Goal: Task Accomplishment & Management: Complete application form

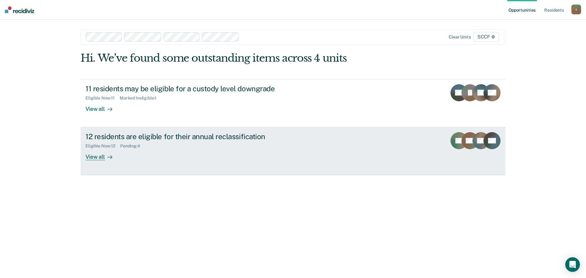
click at [215, 150] on div "12 residents are eligible for their annual reclassification Eligible Now : 12 P…" at bounding box center [199, 146] width 229 height 28
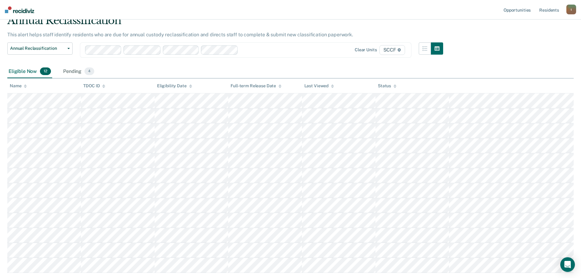
scroll to position [61, 0]
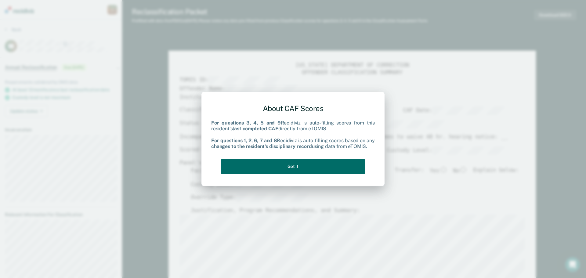
type textarea "x"
click at [295, 175] on div "About CAF Scores For questions 3, 4, 5 and 9 Recidiviz is auto-filling scores f…" at bounding box center [293, 138] width 164 height 78
click at [294, 166] on button "Got it" at bounding box center [293, 166] width 144 height 15
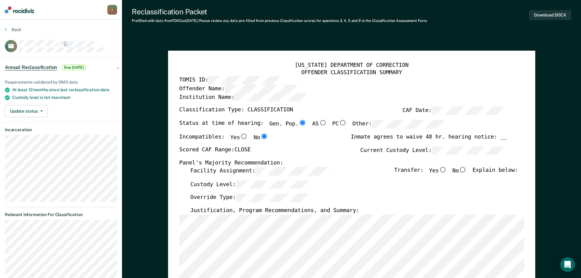
click at [4, 31] on section "Back ZT Annual Reclassification Due 8/13/25 Requirements validated by OMS data …" at bounding box center [61, 234] width 122 height 428
click at [6, 30] on icon at bounding box center [6, 29] width 2 height 5
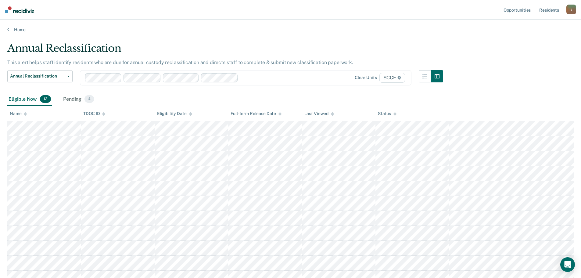
scroll to position [61, 0]
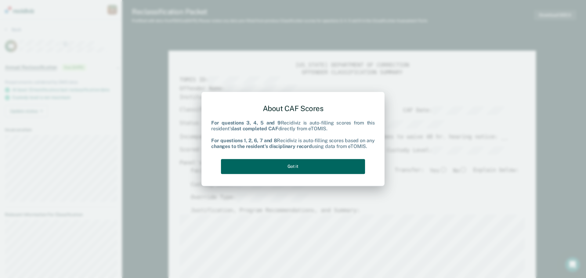
click at [285, 161] on button "Got it" at bounding box center [293, 166] width 144 height 15
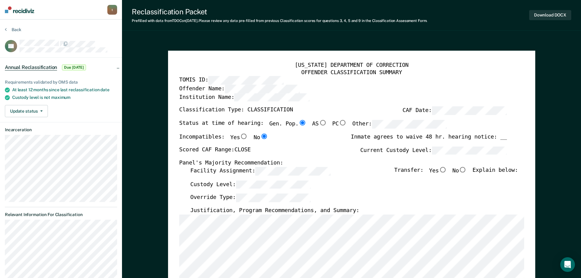
click at [467, 169] on input "No" at bounding box center [463, 169] width 8 height 5
type textarea "x"
radio input "true"
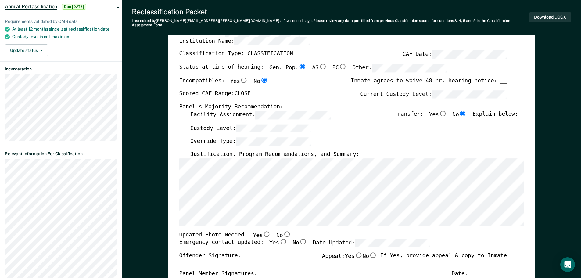
scroll to position [61, 0]
click at [283, 231] on input "No" at bounding box center [287, 233] width 8 height 5
type textarea "x"
radio input "true"
click at [279, 239] on input "Yes" at bounding box center [283, 241] width 8 height 5
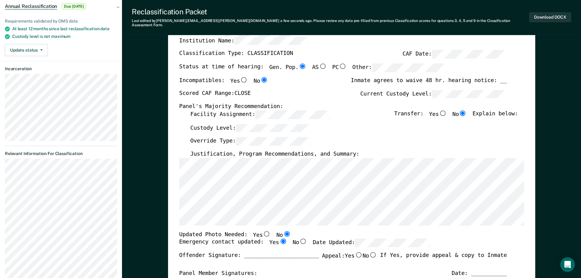
type textarea "x"
radio input "true"
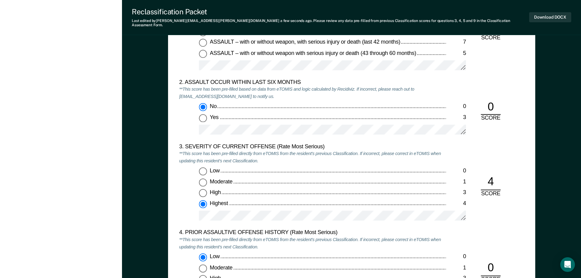
scroll to position [671, 0]
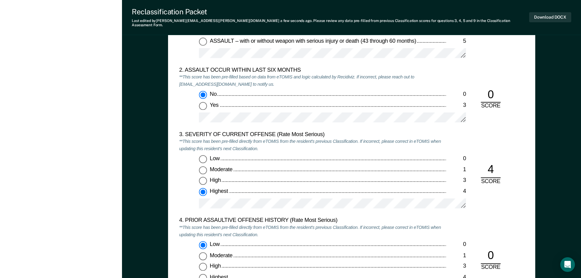
click at [295, 180] on label "High 3" at bounding box center [332, 181] width 267 height 8
click at [207, 180] on input "High 3" at bounding box center [203, 181] width 8 height 8
type textarea "x"
radio input "true"
radio input "false"
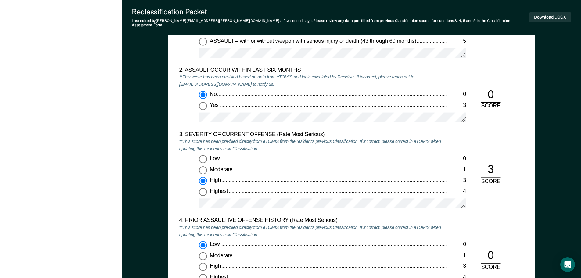
click at [205, 188] on input "Highest 4" at bounding box center [203, 192] width 8 height 8
type textarea "x"
radio input "false"
radio input "true"
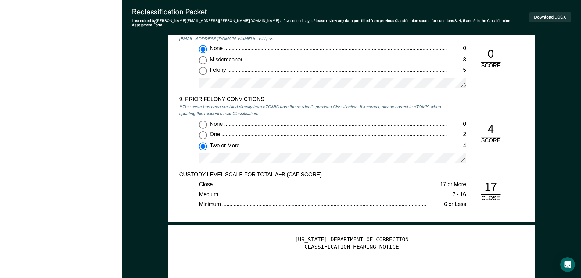
scroll to position [1343, 0]
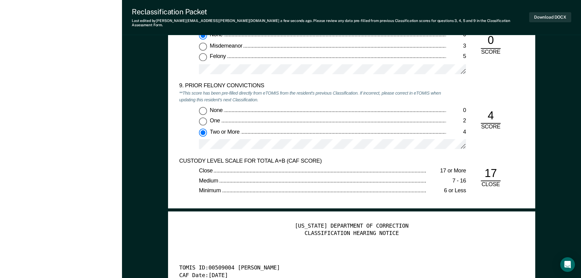
click at [491, 192] on div "CUSTODY LEVEL SCALE FOR TOTAL A+B (CAF SCORE) Close 17 or More Medium 7 - 16 Mi…" at bounding box center [351, 177] width 345 height 40
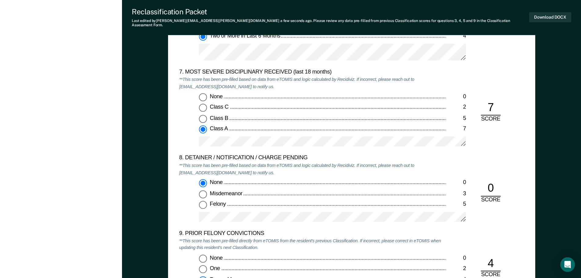
scroll to position [1097, 0]
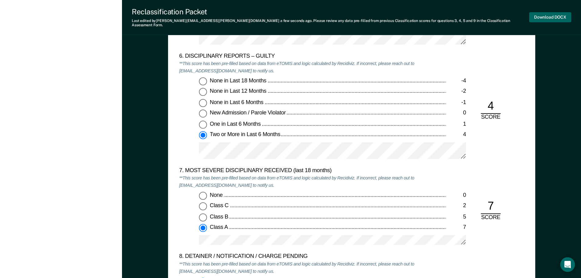
click at [547, 15] on button "Download DOCX" at bounding box center [551, 17] width 42 height 10
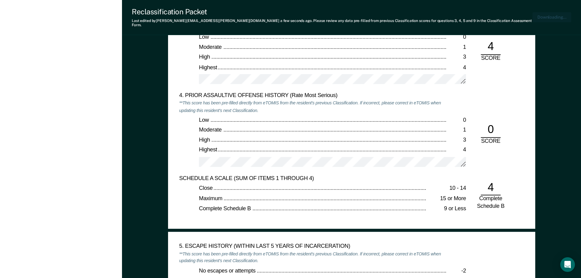
scroll to position [639, 0]
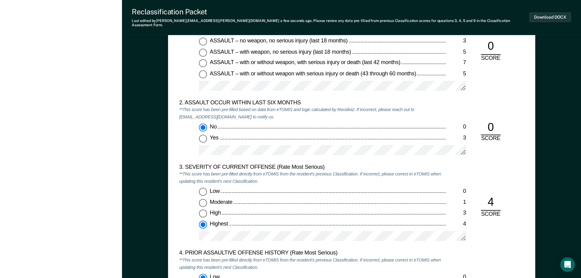
click at [514, 187] on div "3. SEVERITY OF CURRENT OFFENSE (Rate Most Serious) **This score has been pre-fi…" at bounding box center [351, 206] width 345 height 86
click at [542, 14] on button "Download DOCX" at bounding box center [551, 17] width 42 height 10
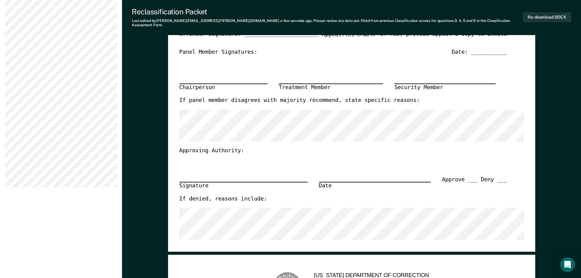
scroll to position [273, 0]
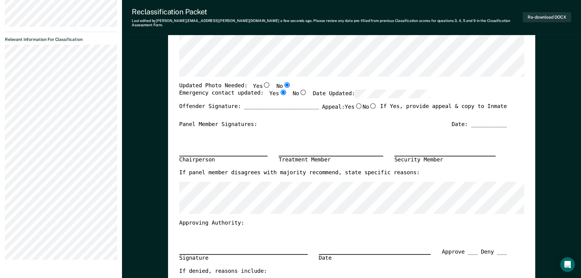
scroll to position [214, 0]
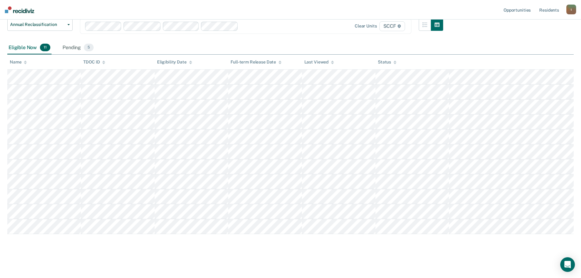
scroll to position [52, 0]
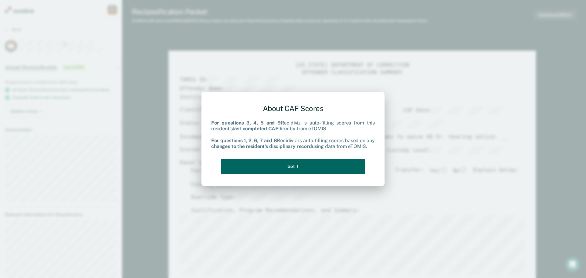
click at [295, 169] on button "Got it" at bounding box center [293, 166] width 144 height 15
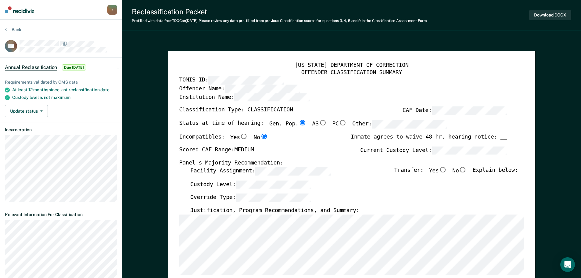
click at [467, 171] on input "No" at bounding box center [463, 169] width 8 height 5
type textarea "x"
radio input "true"
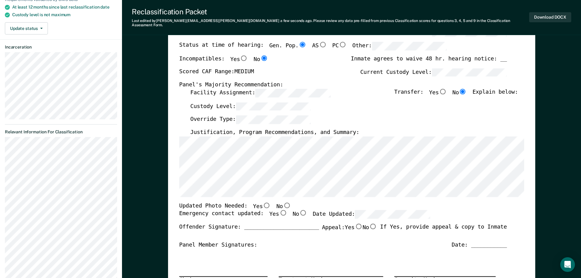
scroll to position [92, 0]
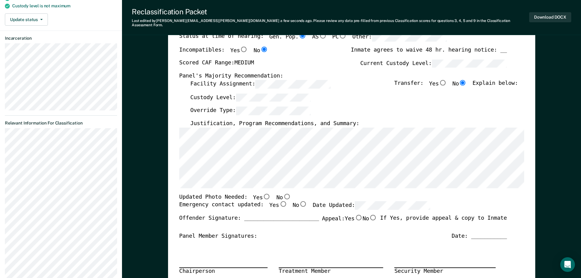
click at [283, 193] on input "No" at bounding box center [287, 195] width 8 height 5
type textarea "x"
radio input "true"
click at [279, 202] on input "Yes" at bounding box center [283, 203] width 8 height 5
type textarea "x"
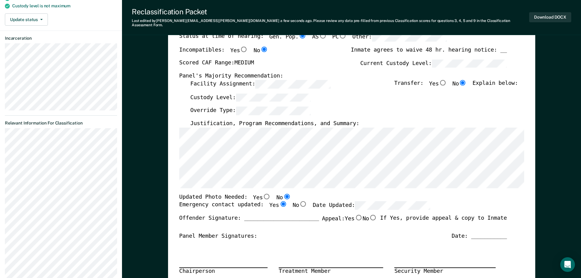
radio input "true"
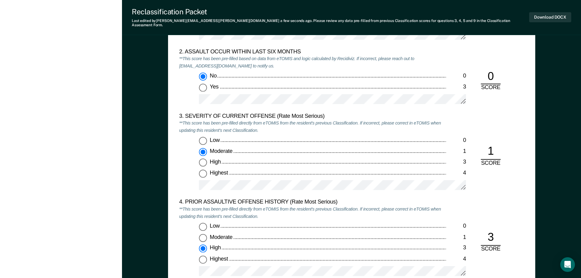
scroll to position [702, 0]
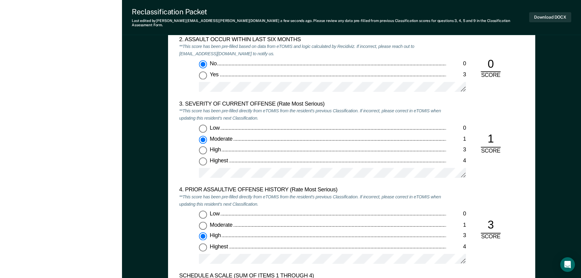
click at [201, 222] on input "Moderate 1" at bounding box center [203, 226] width 8 height 8
type textarea "x"
radio input "true"
radio input "false"
click at [247, 222] on div "Moderate" at bounding box center [328, 225] width 237 height 7
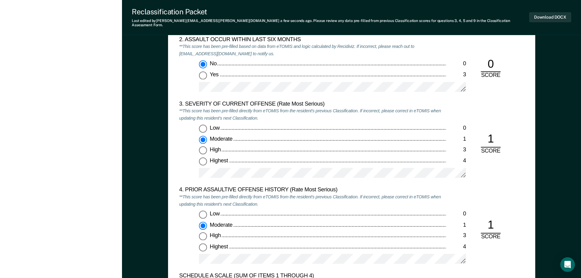
click at [207, 222] on input "Moderate 1" at bounding box center [203, 226] width 8 height 8
click at [204, 211] on input "Low 0" at bounding box center [203, 215] width 8 height 8
type textarea "x"
radio input "true"
radio input "false"
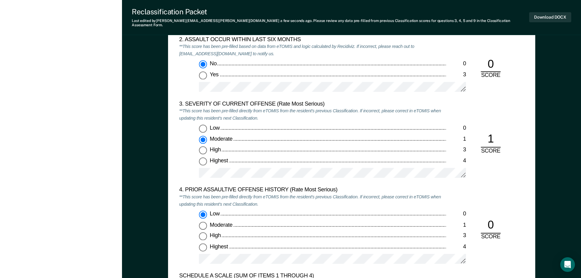
click at [201, 232] on input "High 3" at bounding box center [203, 236] width 8 height 8
type textarea "x"
radio input "false"
radio input "true"
click at [233, 227] on div "Low 0 Moderate 1 High 3 Highest 4" at bounding box center [312, 240] width 267 height 59
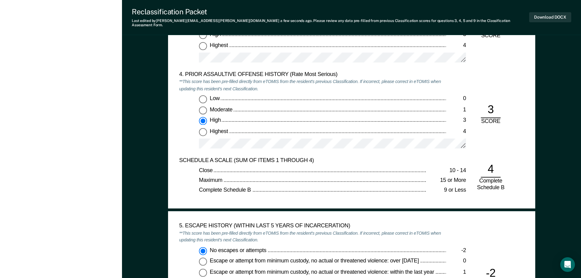
scroll to position [824, 0]
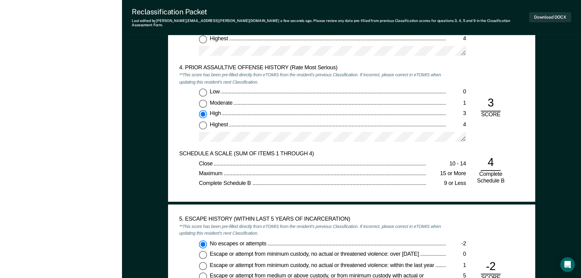
click at [374, 223] on em "**This score has been pre-filled directly from eTOMIS from the resident's previ…" at bounding box center [310, 229] width 262 height 13
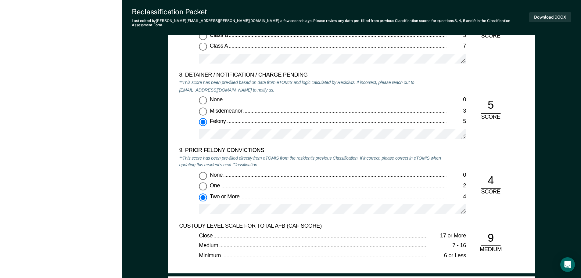
scroll to position [1282, 0]
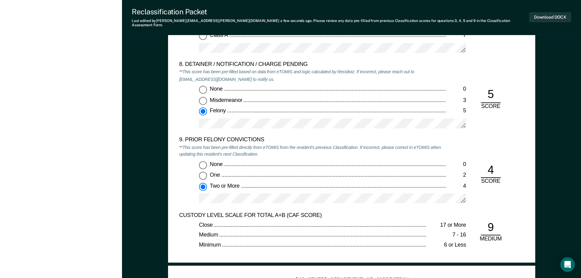
click at [294, 226] on div "Close 17 or More Medium 7 - 16 Minimum 6 or Less" at bounding box center [312, 235] width 267 height 27
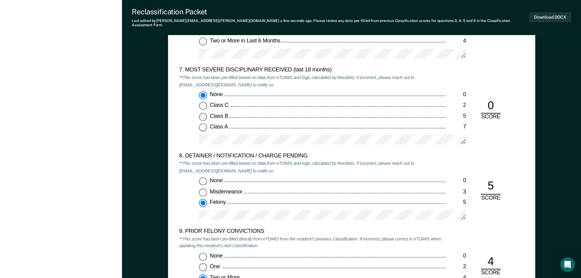
scroll to position [1404, 0]
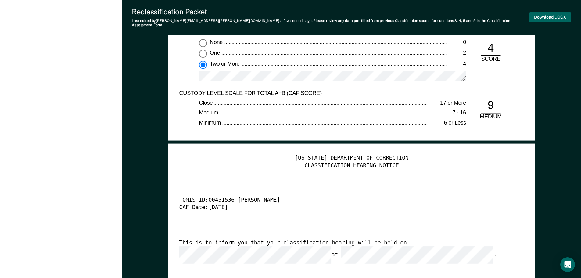
click at [556, 14] on button "Download DOCX" at bounding box center [551, 17] width 42 height 10
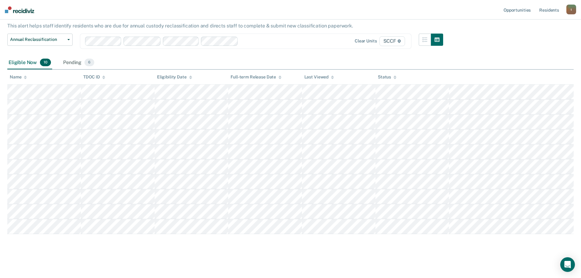
scroll to position [37, 0]
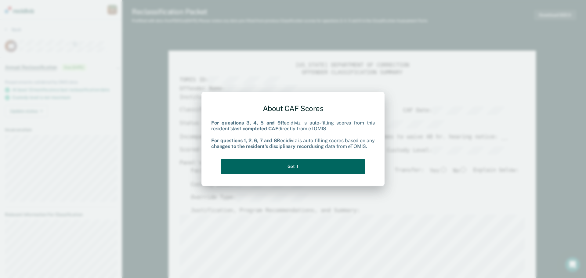
click at [297, 166] on button "Got it" at bounding box center [293, 166] width 144 height 15
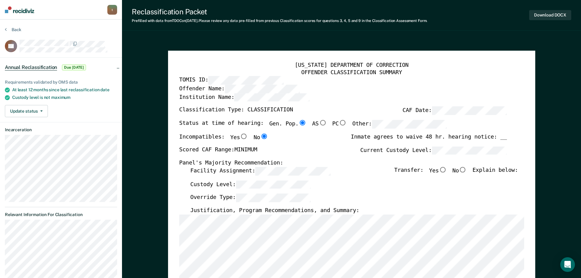
click at [466, 168] on input "No" at bounding box center [463, 169] width 8 height 5
type textarea "x"
radio input "true"
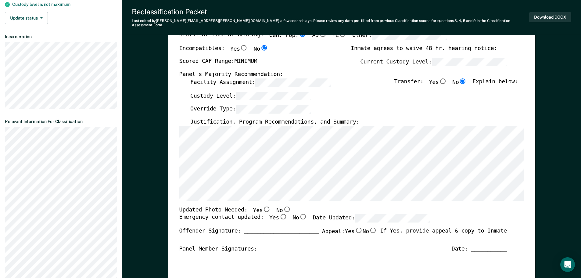
scroll to position [122, 0]
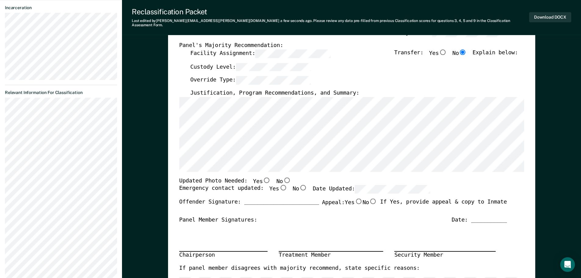
click at [283, 177] on input "No" at bounding box center [287, 179] width 8 height 5
type textarea "x"
radio input "true"
click at [279, 185] on input "Yes" at bounding box center [283, 187] width 8 height 5
type textarea "x"
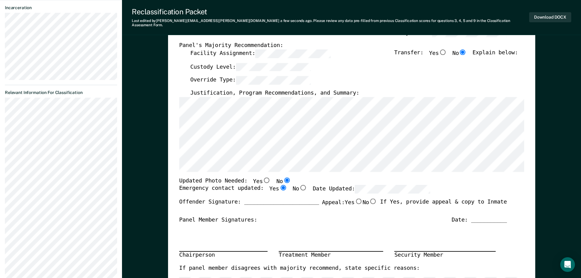
radio input "true"
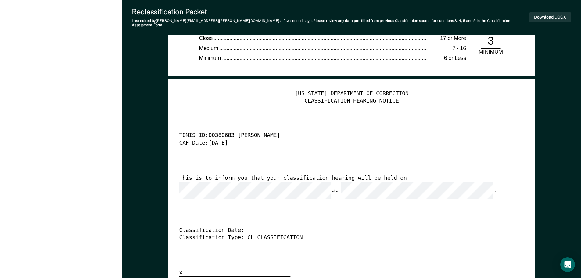
scroll to position [1495, 0]
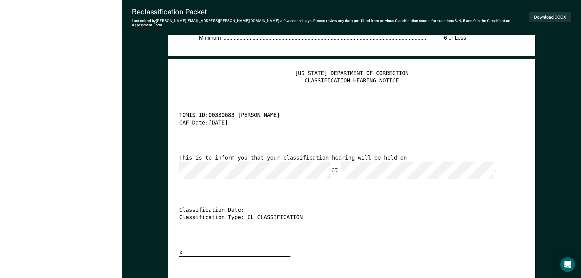
drag, startPoint x: 197, startPoint y: 144, endPoint x: 333, endPoint y: 142, distance: 136.4
click at [333, 142] on div "TENNESSEE DEPARTMENT OF CORRECTION CLASSIFICATION HEARING NOTICE TOMIS ID: 0038…" at bounding box center [351, 163] width 345 height 187
click at [553, 12] on button "Download DOCX" at bounding box center [551, 17] width 42 height 10
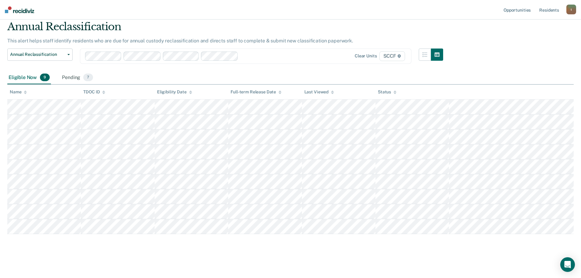
scroll to position [22, 0]
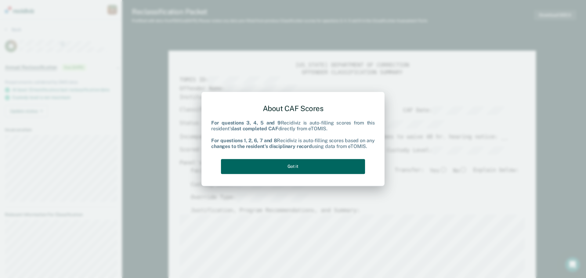
click at [299, 161] on button "Got it" at bounding box center [293, 166] width 144 height 15
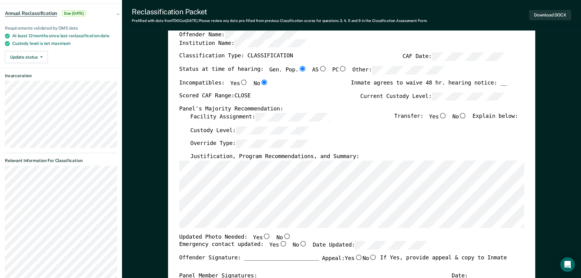
scroll to position [61, 0]
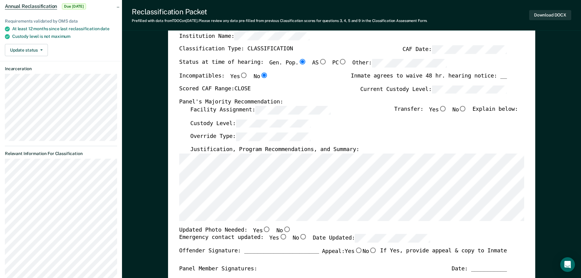
click at [466, 108] on input "No" at bounding box center [463, 108] width 8 height 5
type textarea "x"
radio input "true"
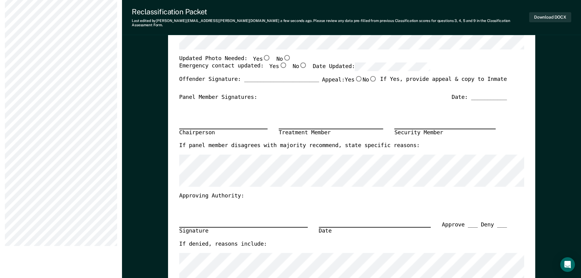
scroll to position [244, 0]
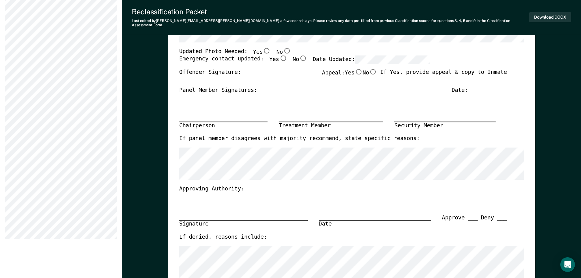
click at [283, 48] on input "No" at bounding box center [287, 50] width 8 height 5
type textarea "x"
radio input "true"
click at [279, 56] on input "Yes" at bounding box center [283, 58] width 8 height 5
type textarea "x"
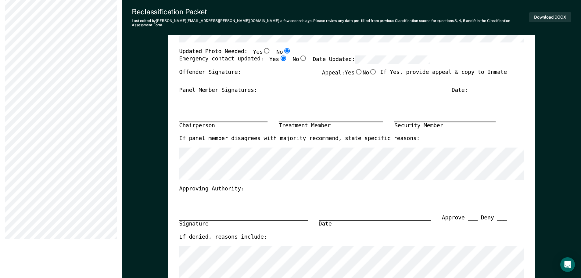
radio input "true"
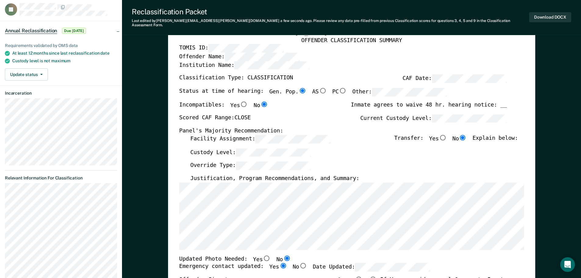
scroll to position [0, 0]
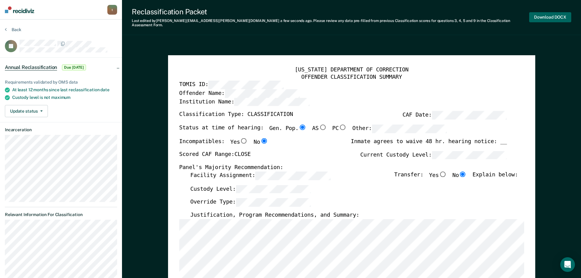
click at [543, 15] on button "Download DOCX" at bounding box center [551, 17] width 42 height 10
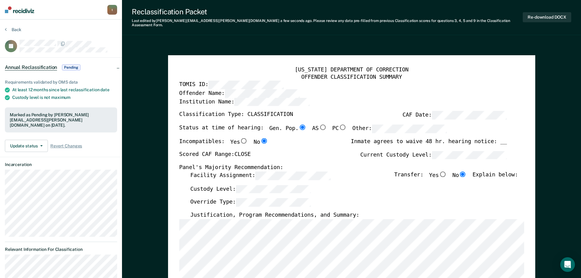
type textarea "x"
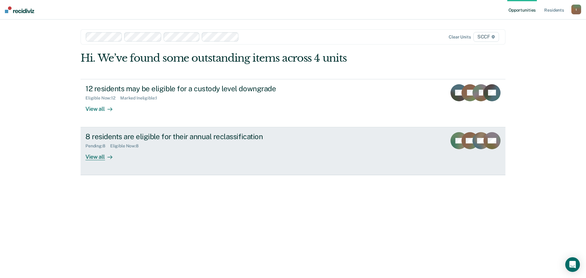
click at [204, 136] on div "8 residents are eligible for their annual reclassification" at bounding box center [192, 136] width 214 height 9
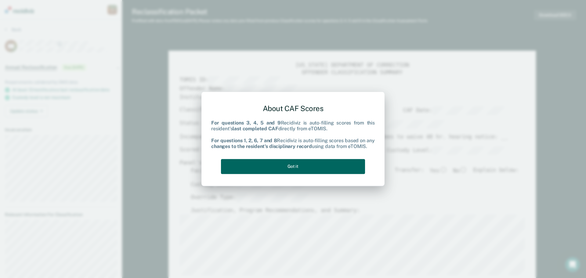
click at [324, 169] on button "Got it" at bounding box center [293, 166] width 144 height 15
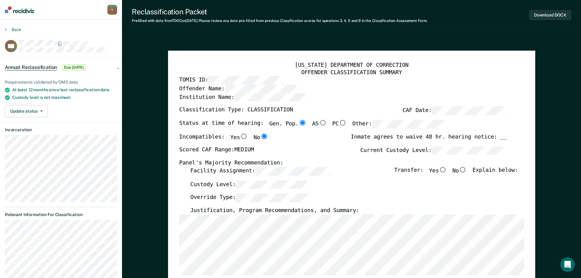
click at [467, 170] on input "No" at bounding box center [463, 169] width 8 height 5
type textarea "x"
radio input "true"
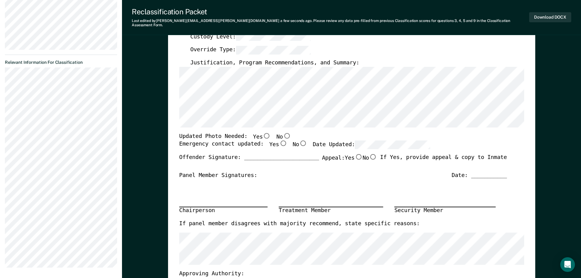
scroll to position [153, 0]
click at [283, 132] on input "No" at bounding box center [287, 134] width 8 height 5
type textarea "x"
radio input "true"
click at [279, 140] on input "Yes" at bounding box center [283, 142] width 8 height 5
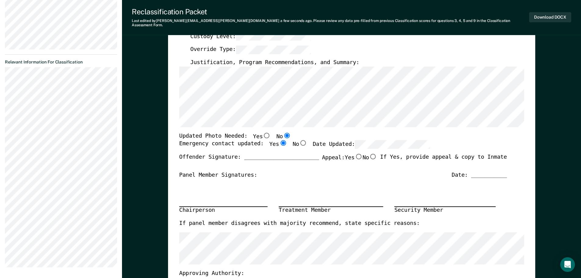
type textarea "x"
radio input "true"
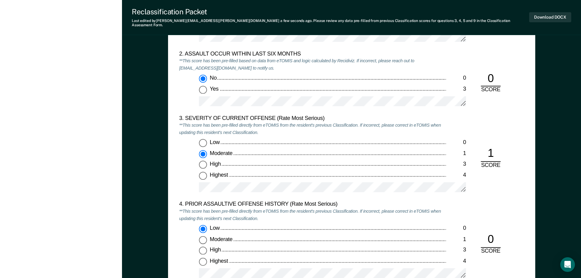
scroll to position [702, 0]
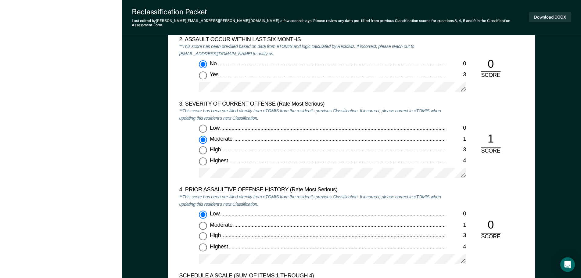
click at [205, 125] on input "Low 0" at bounding box center [203, 129] width 8 height 8
type textarea "x"
radio input "true"
radio input "false"
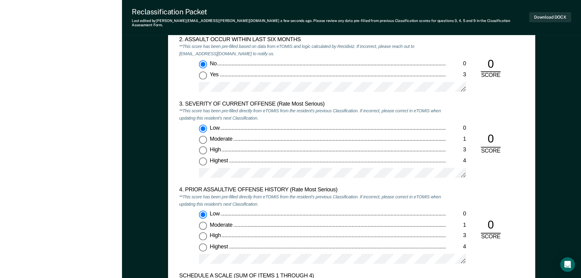
click at [206, 136] on input "Moderate 1" at bounding box center [203, 140] width 8 height 8
type textarea "x"
radio input "false"
radio input "true"
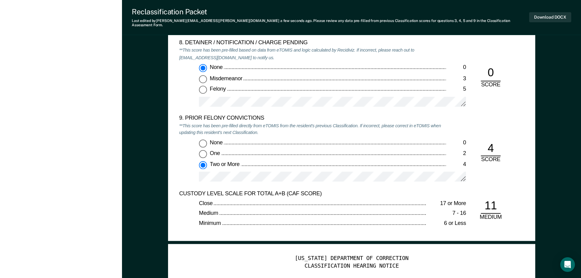
scroll to position [1090, 0]
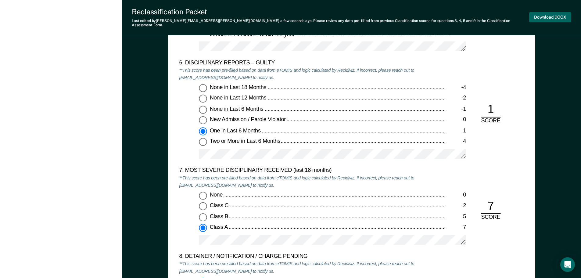
click at [534, 13] on button "Download DOCX" at bounding box center [551, 17] width 42 height 10
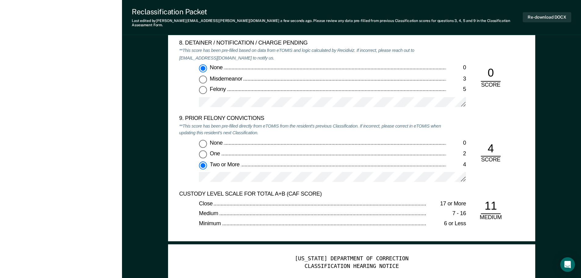
scroll to position [1303, 0]
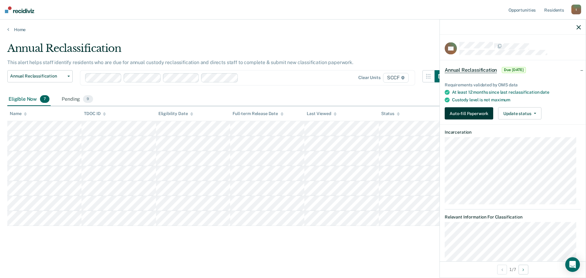
click at [455, 112] on button "Auto-fill Paperwork" at bounding box center [469, 113] width 49 height 12
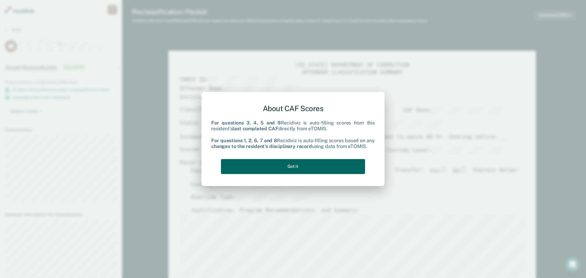
click at [292, 161] on button "Got it" at bounding box center [293, 166] width 144 height 15
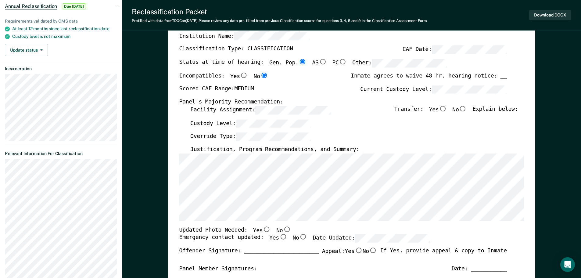
scroll to position [92, 0]
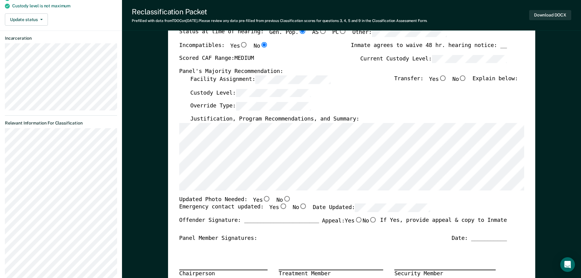
click at [465, 86] on div "Transfer: Yes No Explain below:" at bounding box center [456, 81] width 124 height 13
click at [467, 81] on input "No" at bounding box center [463, 77] width 8 height 5
type textarea "x"
radio input "true"
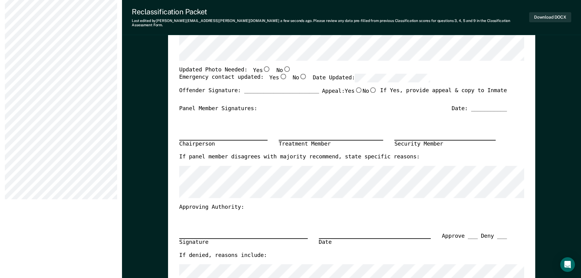
scroll to position [244, 0]
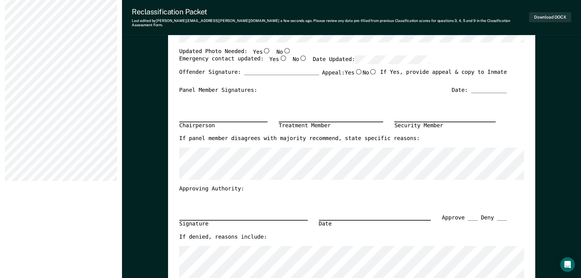
click at [283, 48] on input "No" at bounding box center [287, 50] width 8 height 5
type textarea "x"
radio input "true"
click at [279, 56] on input "Yes" at bounding box center [283, 58] width 8 height 5
type textarea "x"
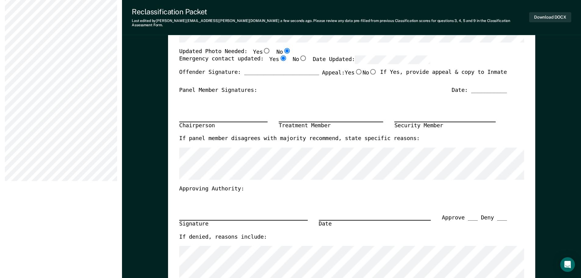
radio input "true"
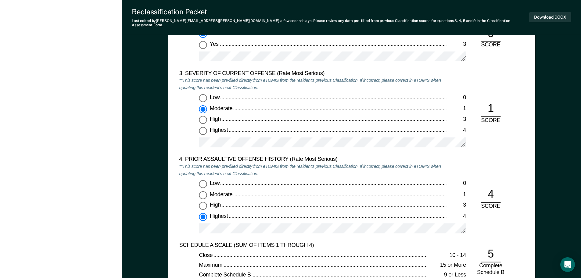
scroll to position [763, 0]
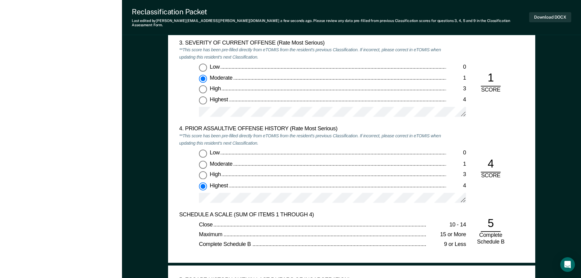
click at [218, 64] on span "Low" at bounding box center [215, 67] width 11 height 6
click at [207, 64] on input "Low 0" at bounding box center [203, 68] width 8 height 8
type textarea "x"
radio input "true"
radio input "false"
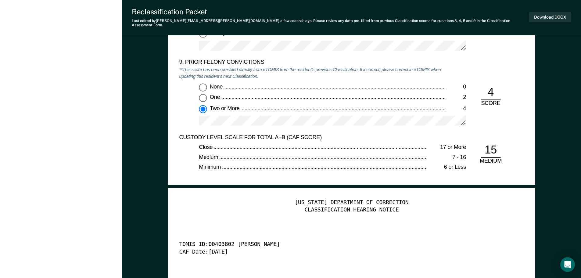
scroll to position [1373, 0]
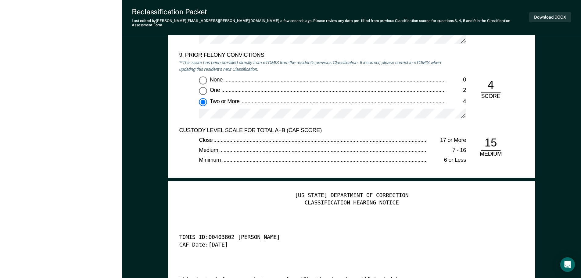
click at [385, 87] on div "One" at bounding box center [328, 90] width 237 height 7
click at [207, 87] on input "One 2" at bounding box center [203, 91] width 8 height 8
type textarea "x"
radio input "true"
radio input "false"
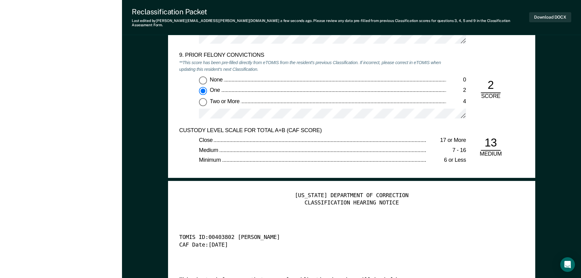
click at [253, 98] on div "Two or More" at bounding box center [328, 101] width 237 height 7
click at [207, 98] on input "Two or More 4" at bounding box center [203, 102] width 8 height 8
type textarea "x"
radio input "false"
radio input "true"
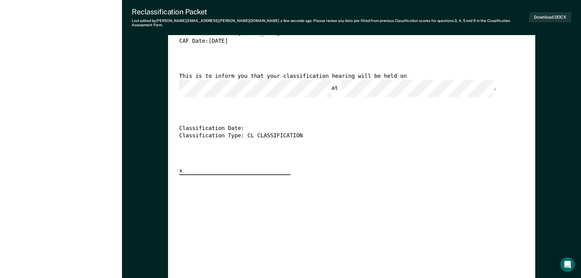
scroll to position [1587, 0]
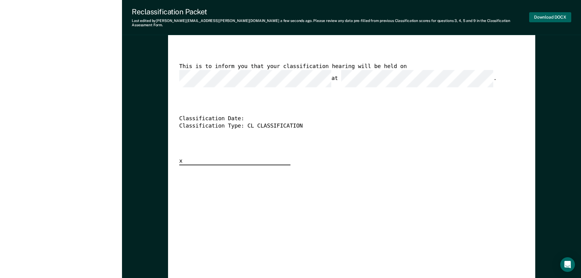
click at [538, 16] on button "Download DOCX" at bounding box center [551, 17] width 42 height 10
type textarea "x"
